Goal: Task Accomplishment & Management: Manage account settings

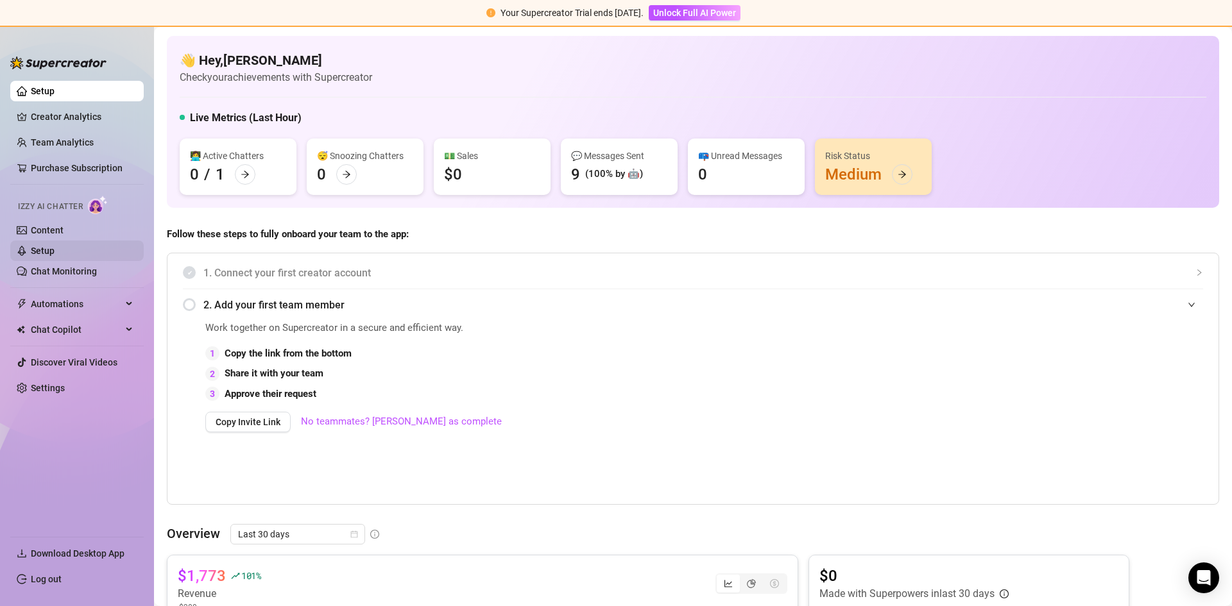
click at [55, 250] on link "Setup" at bounding box center [43, 251] width 24 height 10
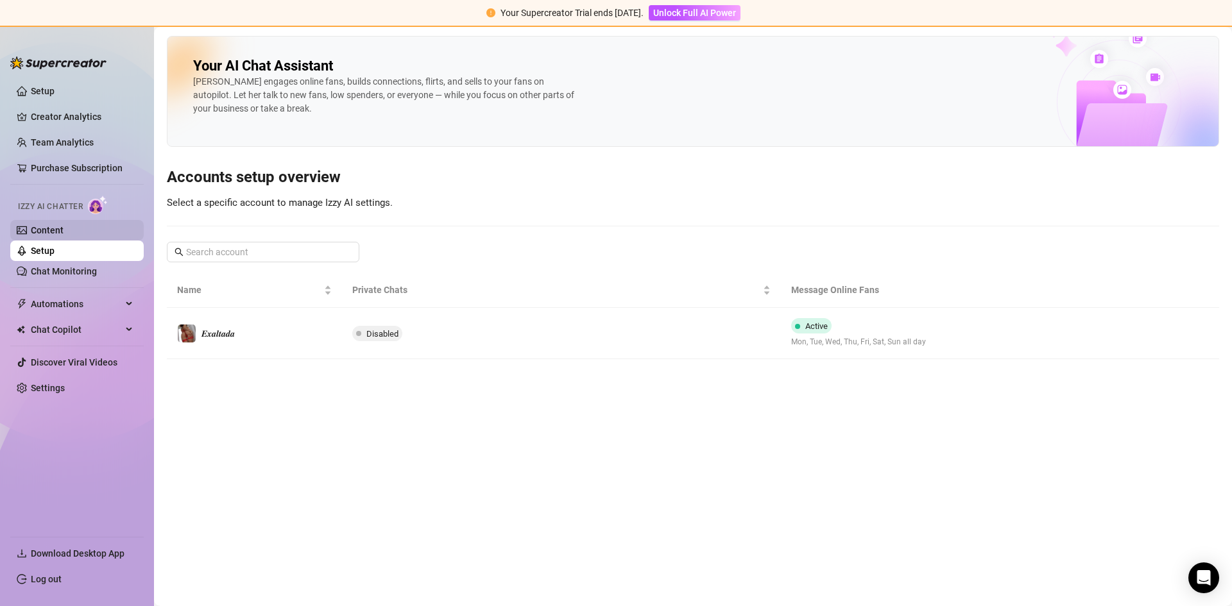
click at [58, 228] on link "Content" at bounding box center [47, 230] width 33 height 10
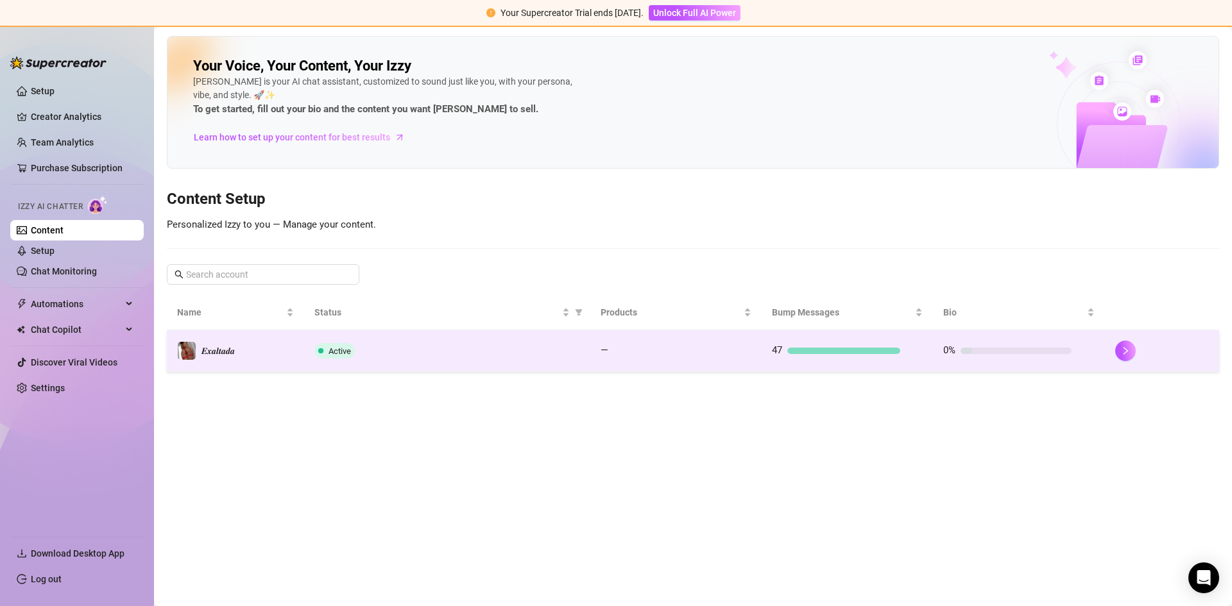
click at [380, 354] on div "Active" at bounding box center [447, 350] width 266 height 15
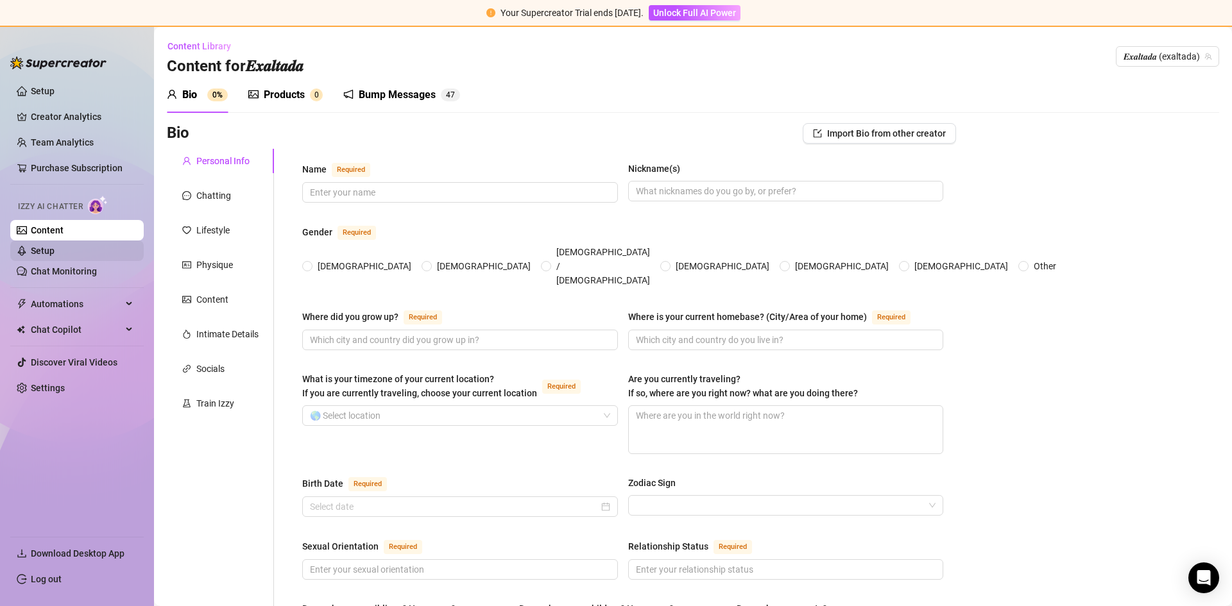
click at [31, 246] on link "Setup" at bounding box center [43, 251] width 24 height 10
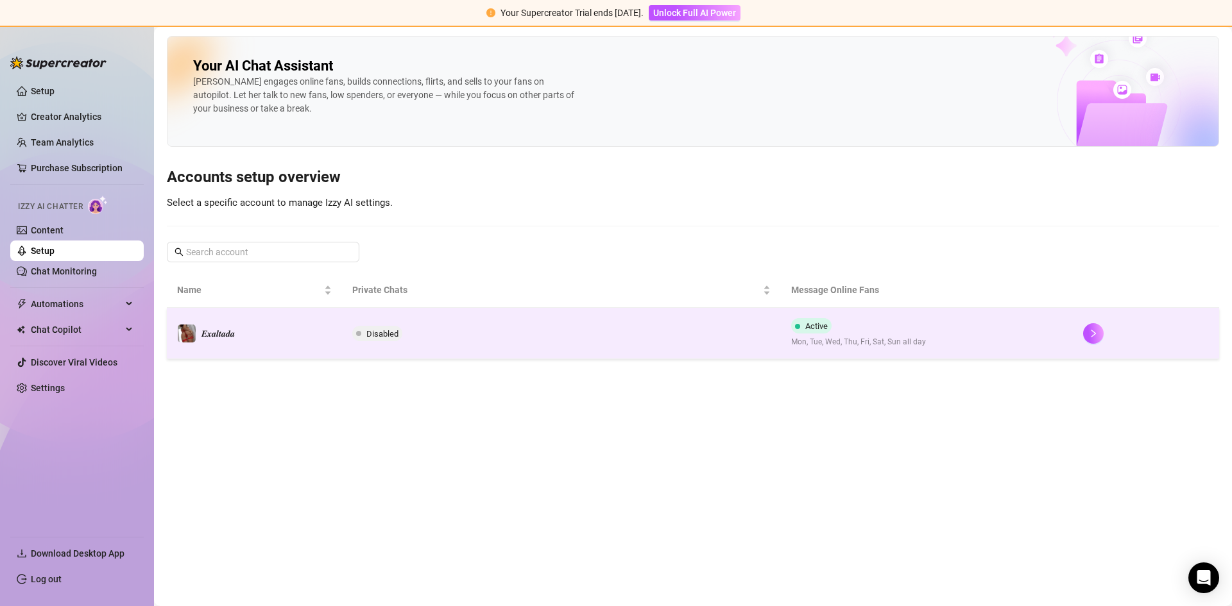
click at [387, 343] on td "Disabled" at bounding box center [561, 333] width 438 height 51
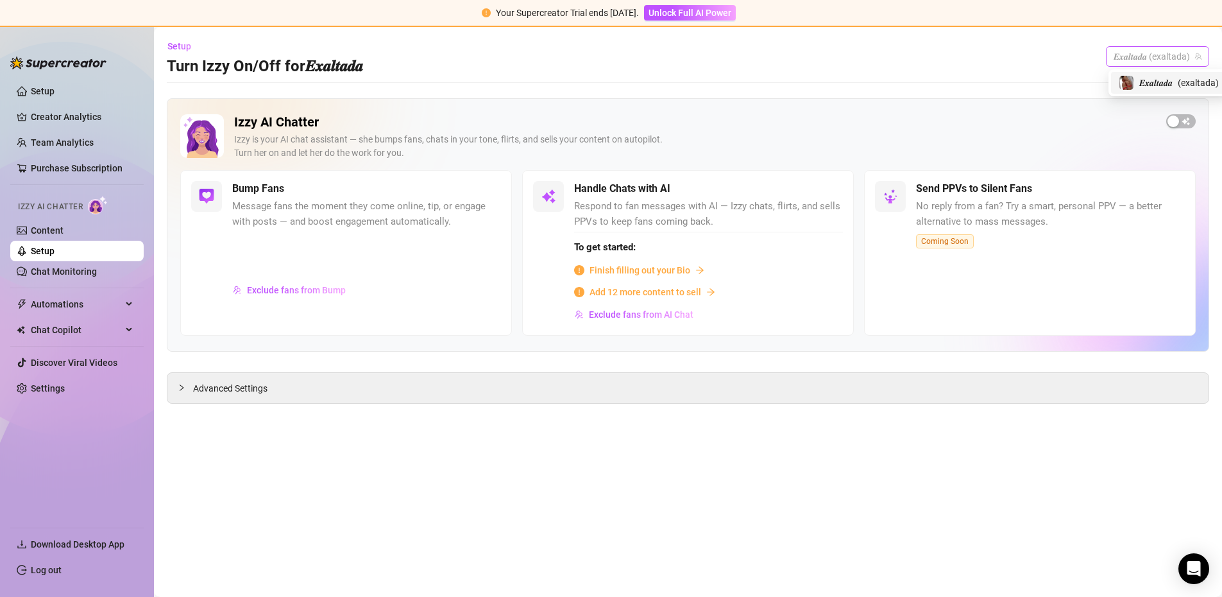
click at [1179, 51] on span "𝑬𝒙𝒂𝒍𝒕𝒂𝒅𝒂 (exaltada)" at bounding box center [1158, 56] width 88 height 19
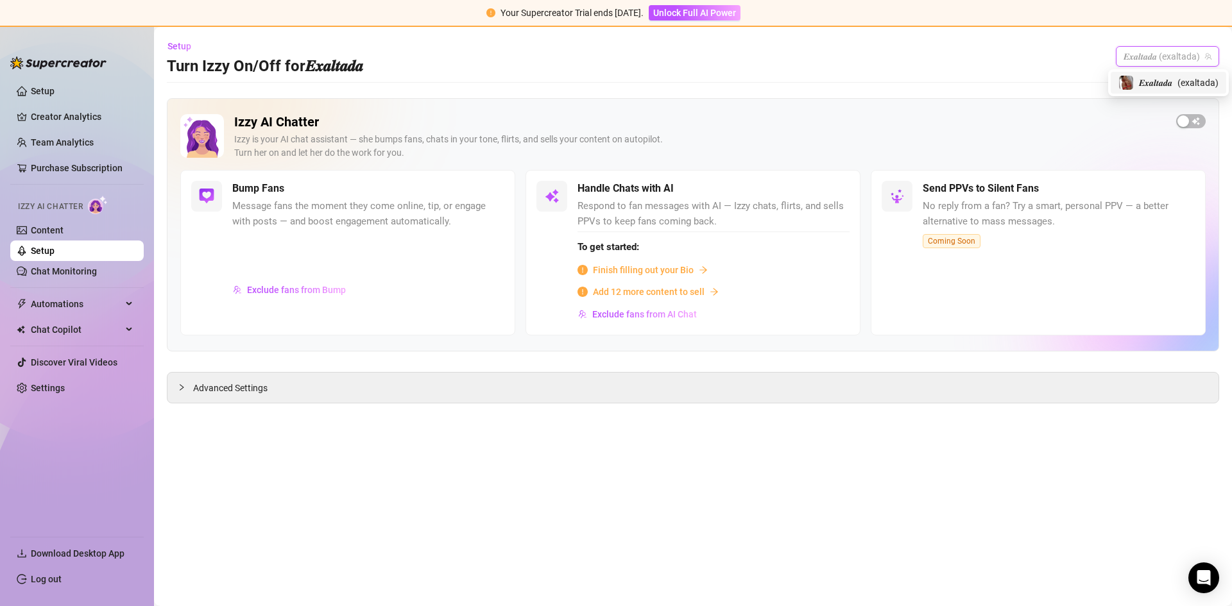
drag, startPoint x: 1179, startPoint y: 51, endPoint x: 1102, endPoint y: 79, distance: 82.0
click at [1173, 53] on span "𝑬𝒙𝒂𝒍𝒕𝒂𝒅𝒂 (exaltada)" at bounding box center [1167, 56] width 88 height 19
drag, startPoint x: 331, startPoint y: 373, endPoint x: 198, endPoint y: 387, distance: 133.6
drag, startPoint x: 198, startPoint y: 387, endPoint x: 67, endPoint y: 585, distance: 237.4
click at [62, 584] on link "Log out" at bounding box center [46, 579] width 31 height 10
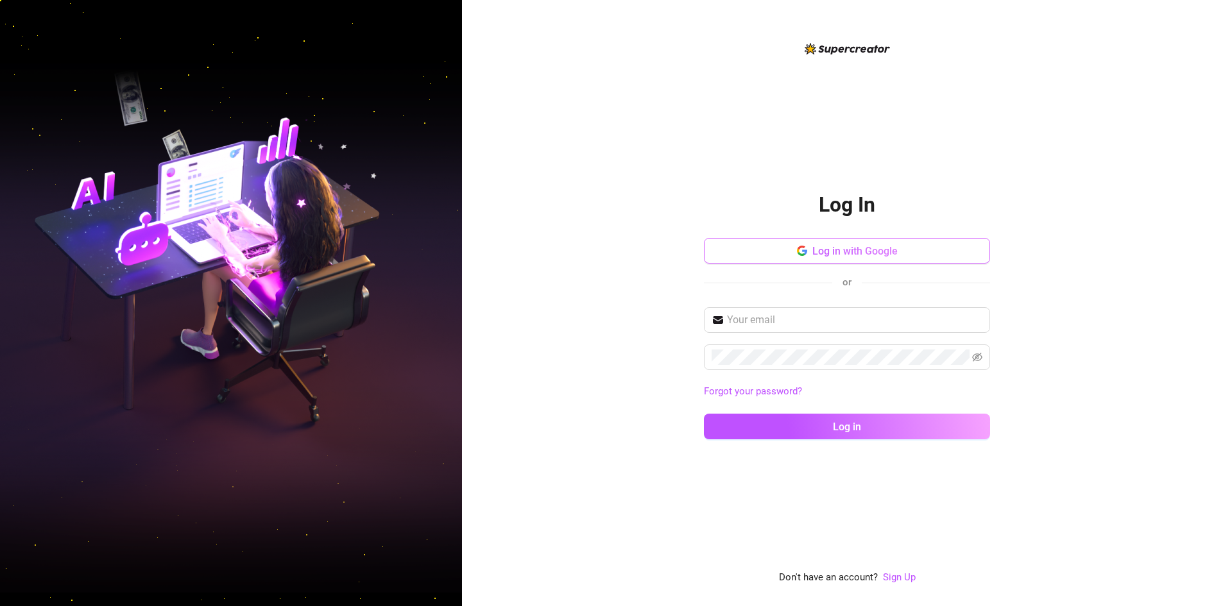
click at [870, 254] on span "Log in with Google" at bounding box center [854, 251] width 85 height 12
